Goal: Information Seeking & Learning: Learn about a topic

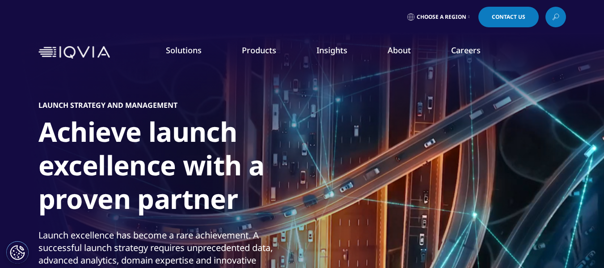
click at [446, 20] on span "Choose a Region" at bounding box center [442, 16] width 50 height 7
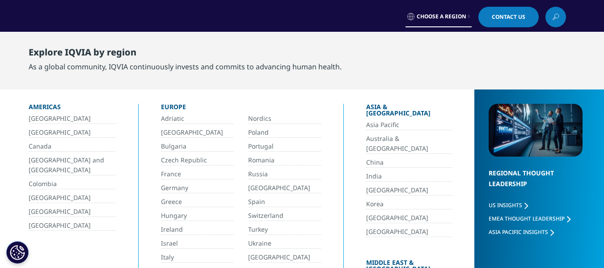
click at [59, 227] on link "[GEOGRAPHIC_DATA]" at bounding box center [72, 226] width 87 height 10
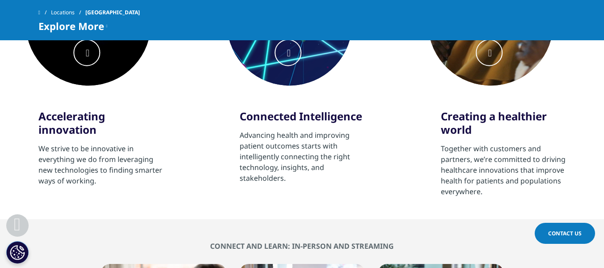
scroll to position [532, 0]
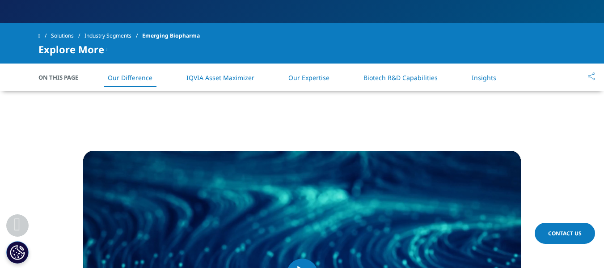
scroll to position [350, 0]
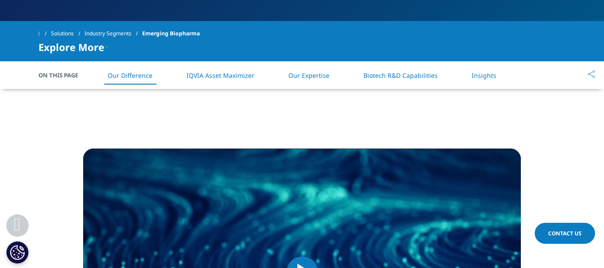
click at [403, 79] on link "Biotech R&D Capabilities" at bounding box center [401, 75] width 74 height 9
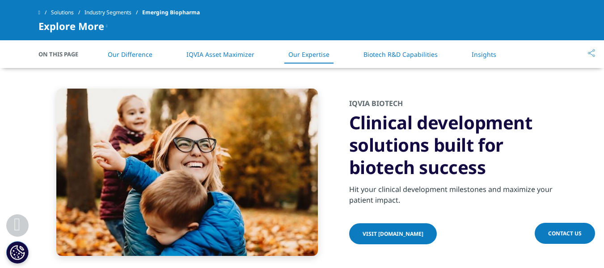
scroll to position [2208, 0]
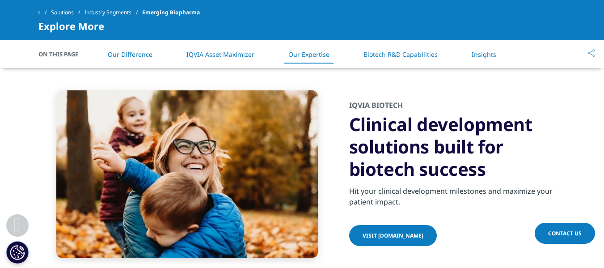
click at [420, 232] on span "Visit [DOMAIN_NAME]" at bounding box center [393, 236] width 61 height 8
